Goal: Task Accomplishment & Management: Complete application form

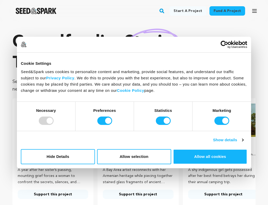
scroll to position [0, 8]
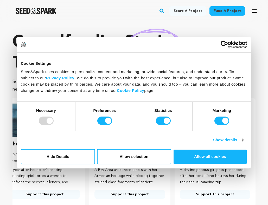
click at [44, 122] on div at bounding box center [46, 120] width 15 height 8
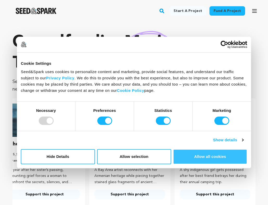
click at [187, 159] on button "Allow all cookies" at bounding box center [210, 156] width 74 height 15
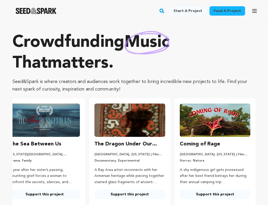
click at [201, 10] on link "Start a project" at bounding box center [187, 10] width 37 height 9
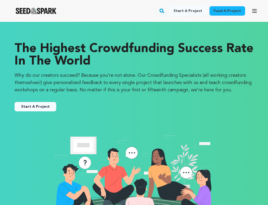
click at [50, 104] on link "Start A Project" at bounding box center [36, 106] width 42 height 9
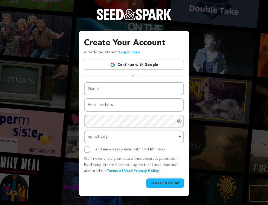
click at [114, 66] on img at bounding box center [112, 64] width 5 height 5
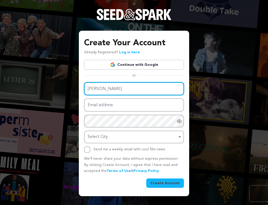
type input "[PERSON_NAME]"
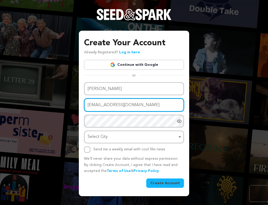
type input "[EMAIL_ADDRESS][DOMAIN_NAME]"
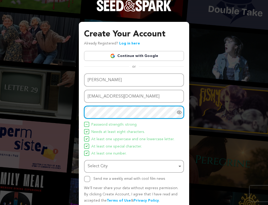
click at [109, 165] on div "Select City Remove item" at bounding box center [132, 166] width 89 height 8
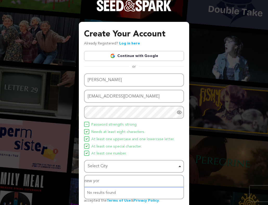
type input "[US_STATE]"
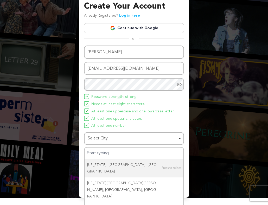
scroll to position [18, 0]
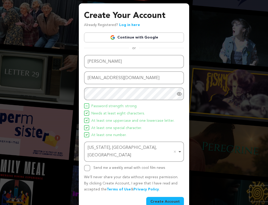
click at [172, 197] on button "Create Account" at bounding box center [165, 201] width 38 height 9
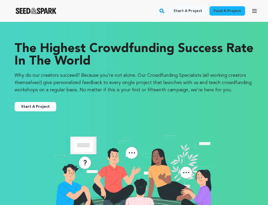
click at [198, 12] on link "Start a project" at bounding box center [187, 10] width 37 height 9
click at [42, 108] on button "Start A Project" at bounding box center [36, 106] width 42 height 9
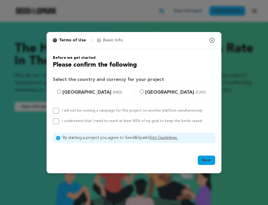
click at [68, 91] on span "[GEOGRAPHIC_DATA] (USD)" at bounding box center [95, 92] width 67 height 7
click at [61, 91] on input "[GEOGRAPHIC_DATA] (USD)" at bounding box center [59, 91] width 4 height 4
radio input "true"
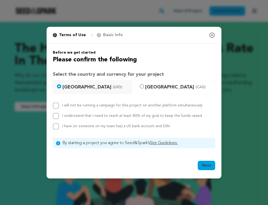
click at [56, 115] on input "I understand that I need to reach at least 80% of my goal to keep the funds rai…" at bounding box center [56, 116] width 6 height 6
checkbox input "true"
click at [57, 126] on input "I have (or someone on my team has) a US bank account and SSN" at bounding box center [56, 126] width 6 height 6
checkbox input "true"
click at [203, 166] on button "Next" at bounding box center [206, 165] width 17 height 9
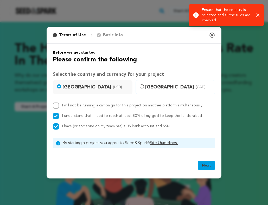
click at [203, 166] on button "Next" at bounding box center [206, 165] width 17 height 9
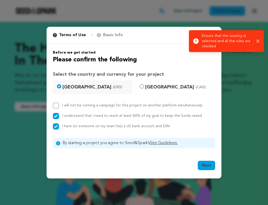
click at [174, 39] on div "1 Terms of Use 2 Basic Info You started your project! Close modal" at bounding box center [134, 35] width 175 height 17
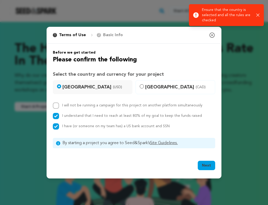
click at [210, 34] on icon "button" at bounding box center [212, 35] width 6 height 6
